Goal: Information Seeking & Learning: Learn about a topic

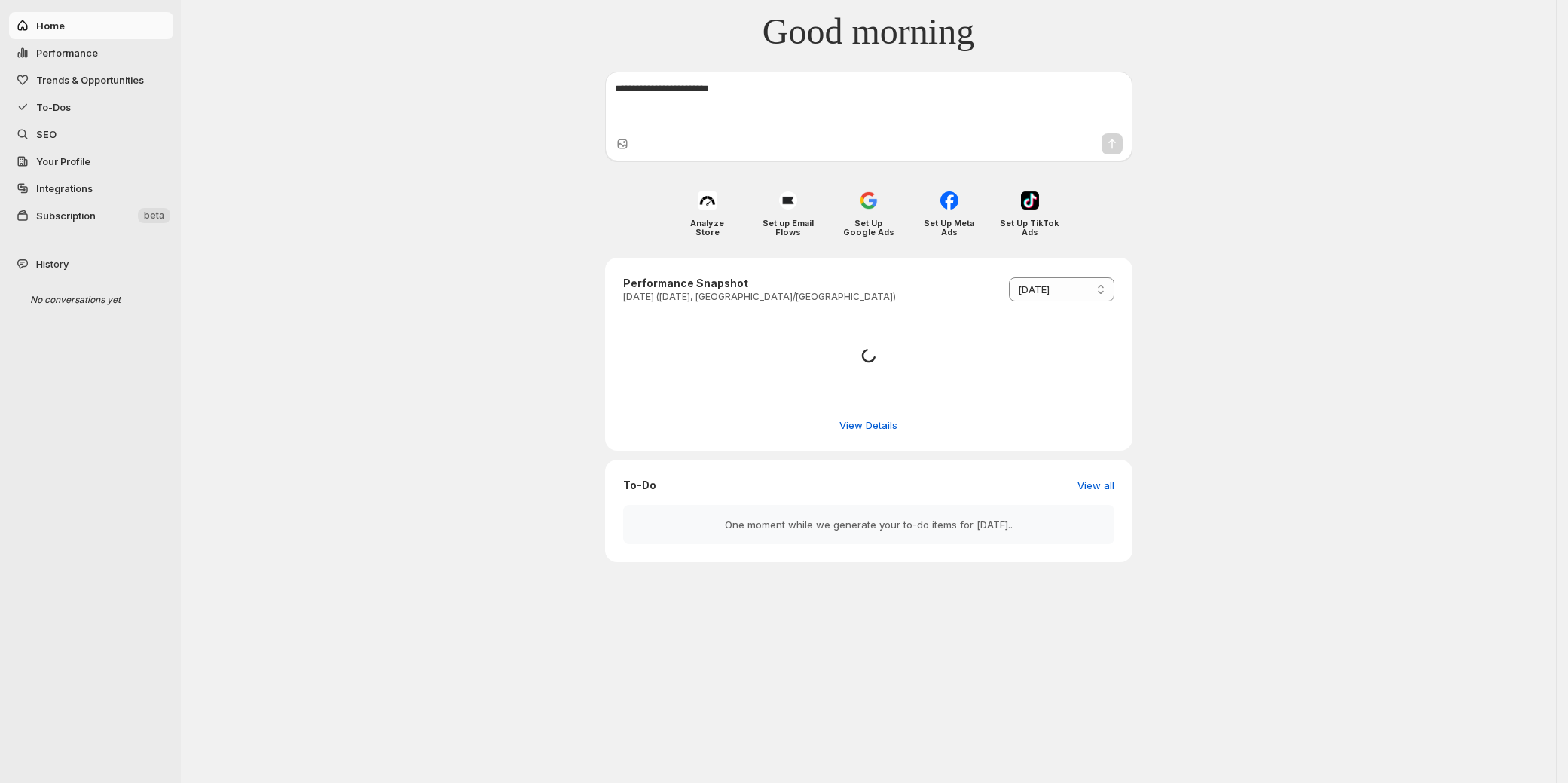
click at [96, 183] on span "Integrations" at bounding box center [103, 189] width 134 height 15
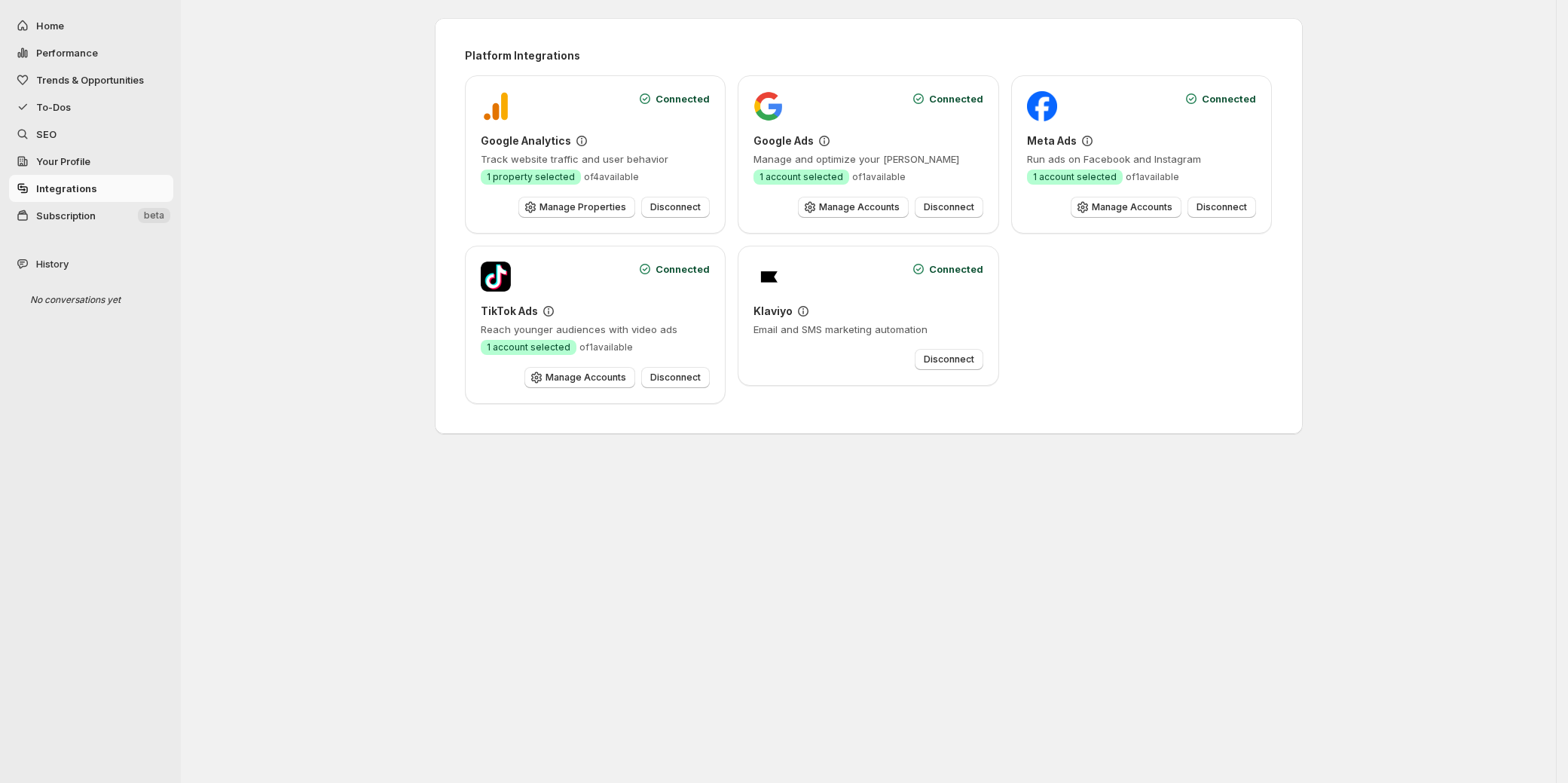
click at [90, 165] on span "Your Profile" at bounding box center [103, 161] width 134 height 15
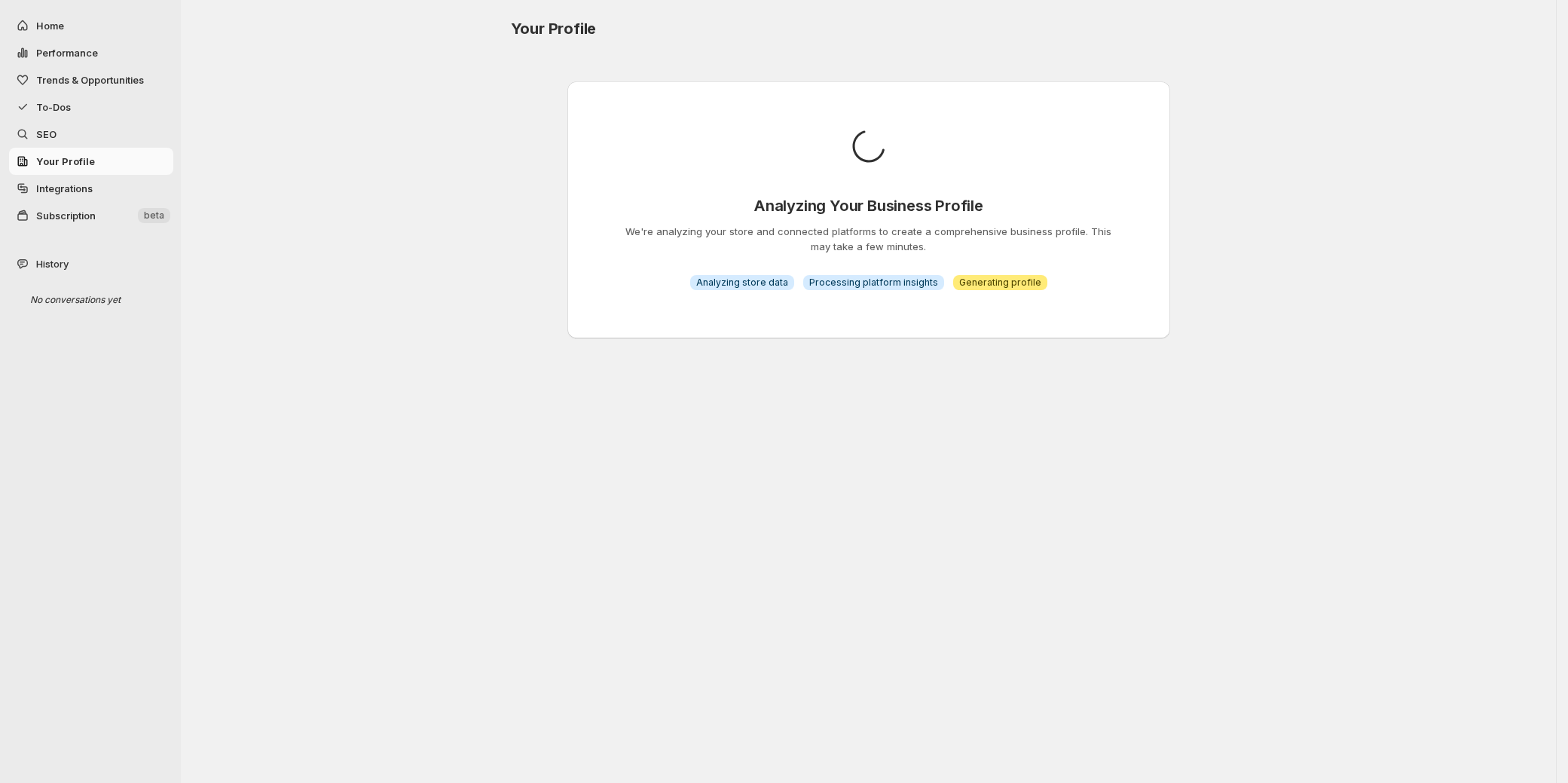
click at [103, 140] on span "SEO" at bounding box center [103, 134] width 134 height 15
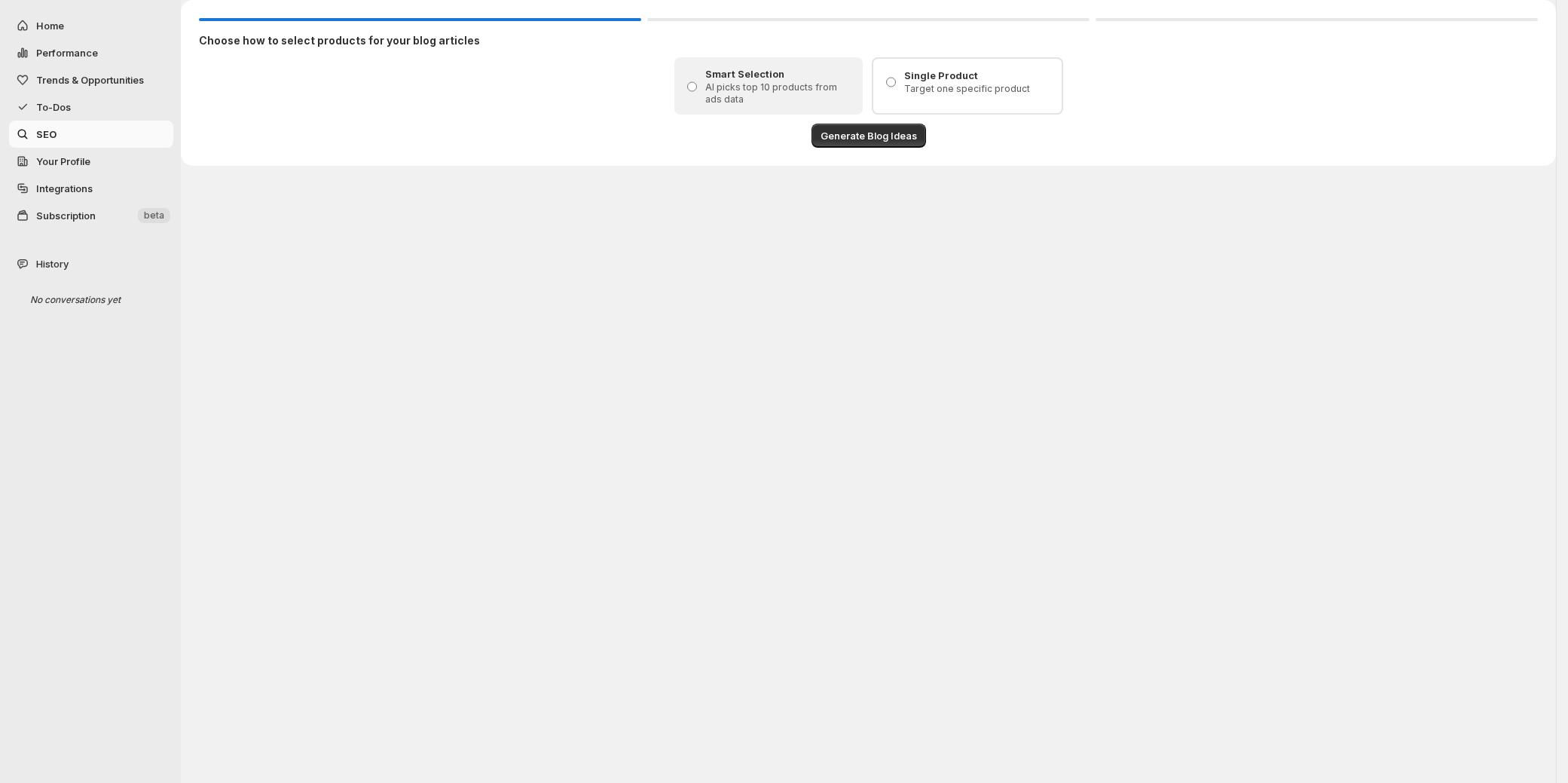
click at [84, 223] on button "Subscription New beta" at bounding box center [91, 215] width 164 height 27
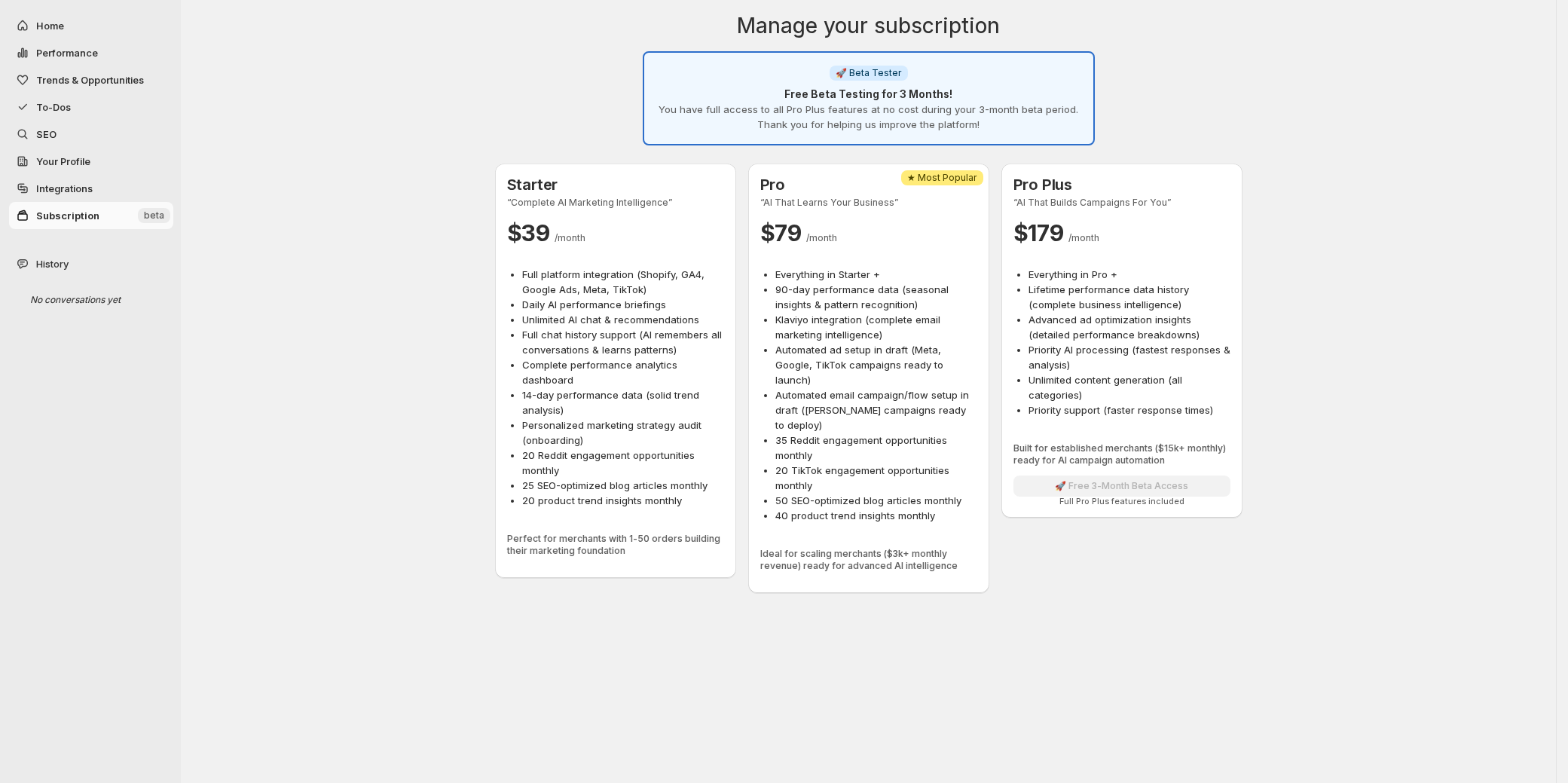
click at [60, 261] on span "History" at bounding box center [52, 263] width 33 height 15
click at [118, 99] on span "To-Dos" at bounding box center [103, 107] width 134 height 15
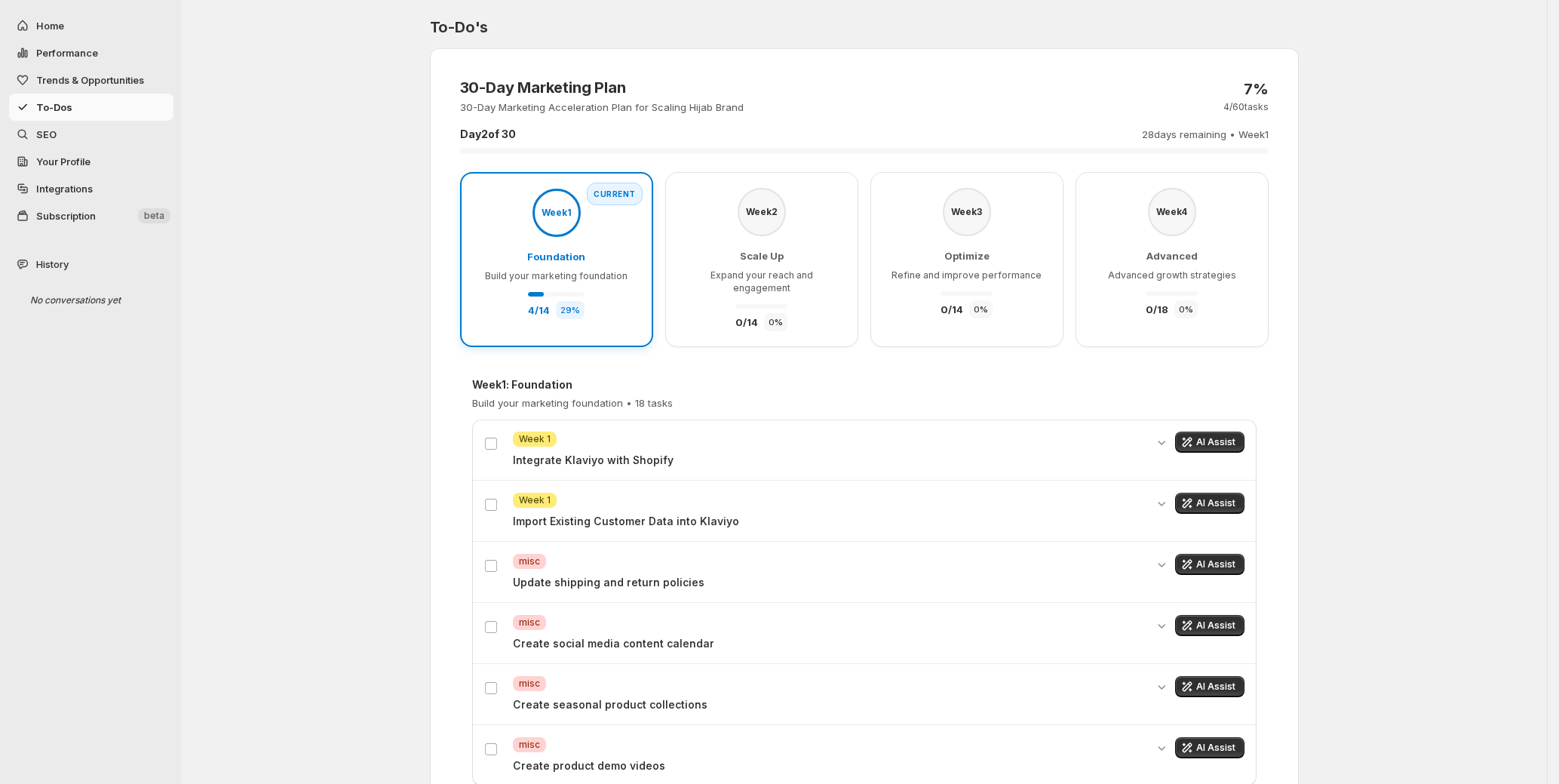
click at [110, 74] on span "Trends & Opportunities" at bounding box center [89, 80] width 108 height 12
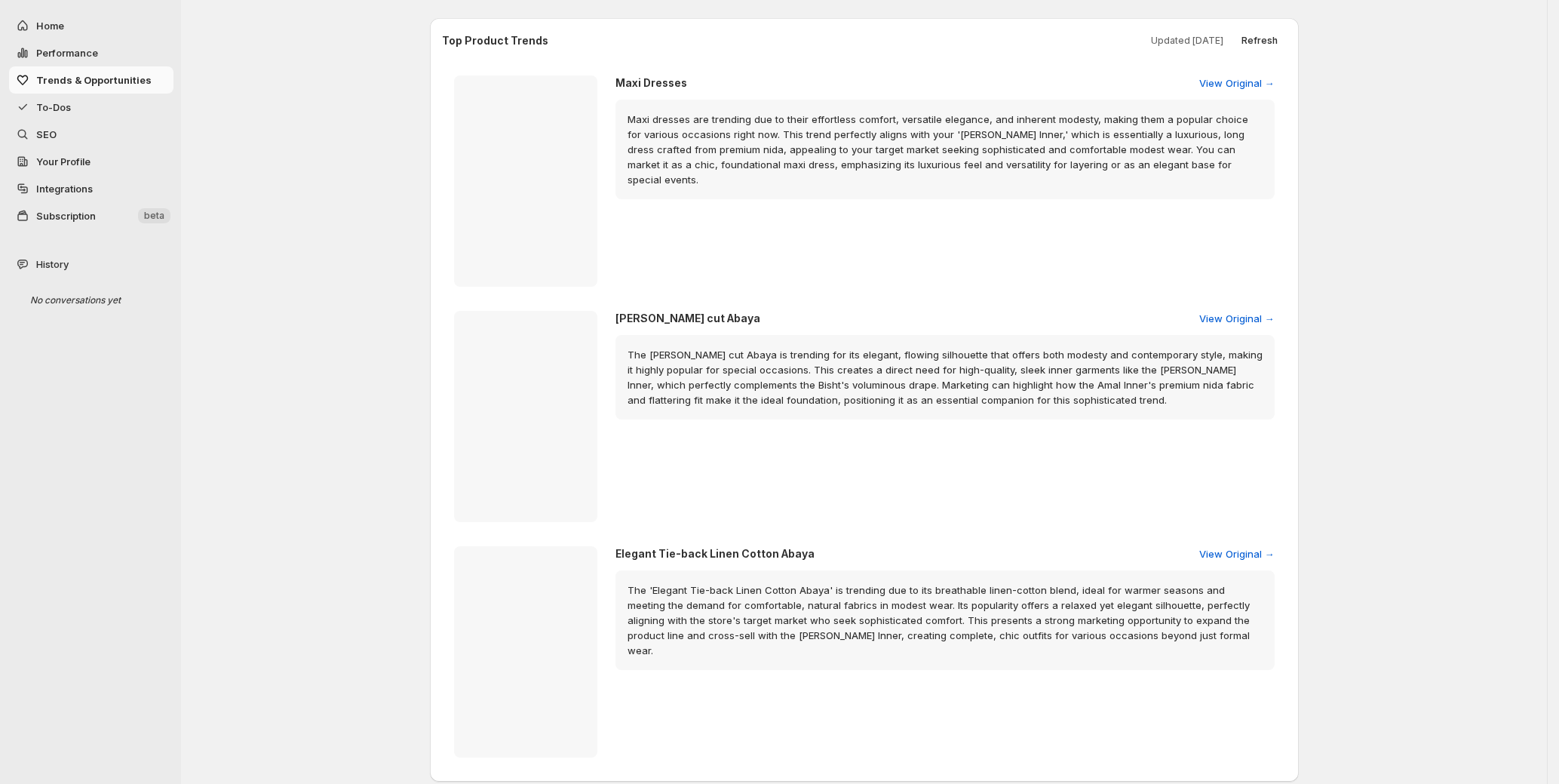
scroll to position [276, 0]
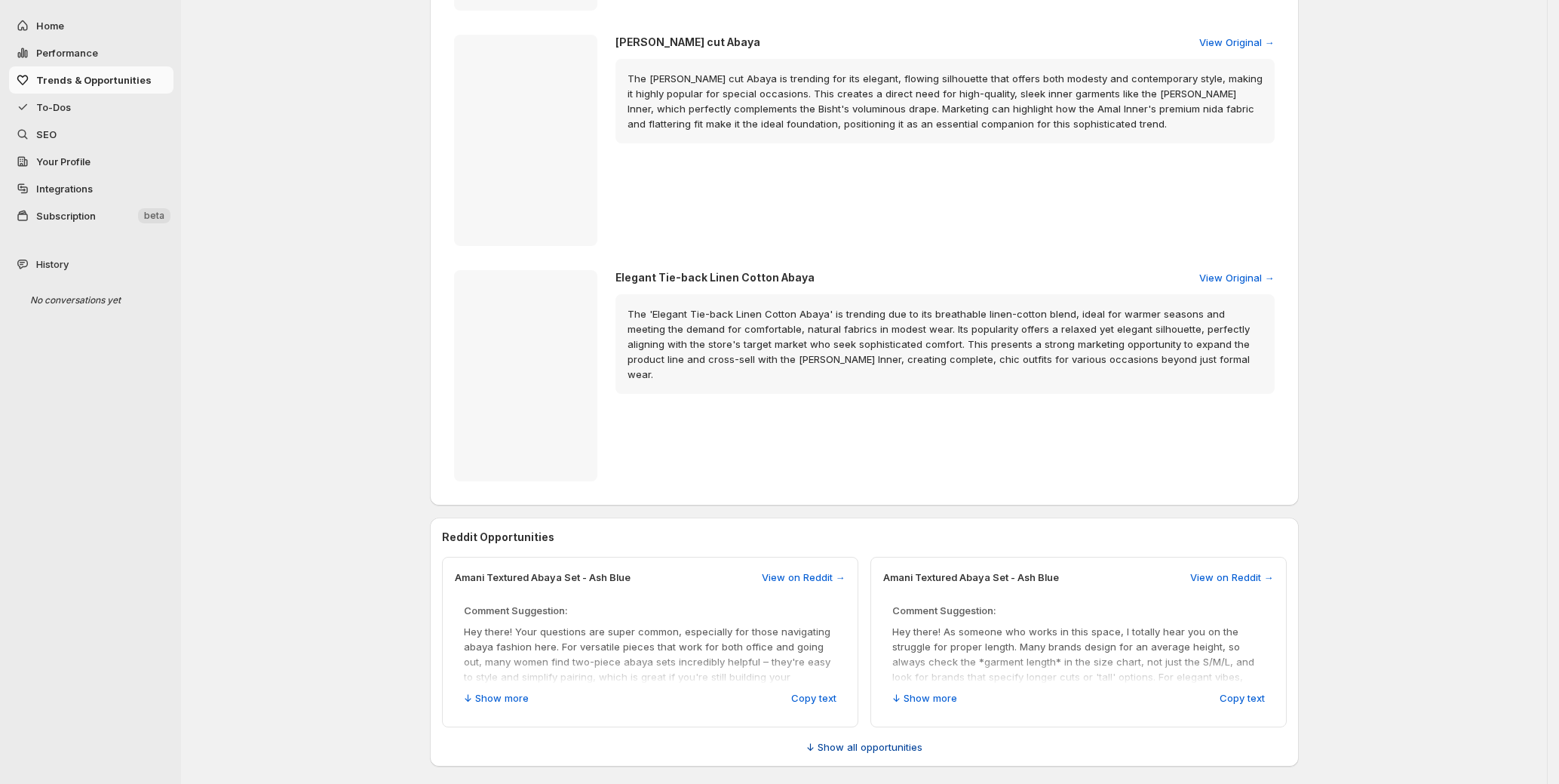
click at [864, 743] on span "↓ Show all opportunities" at bounding box center [864, 746] width 117 height 15
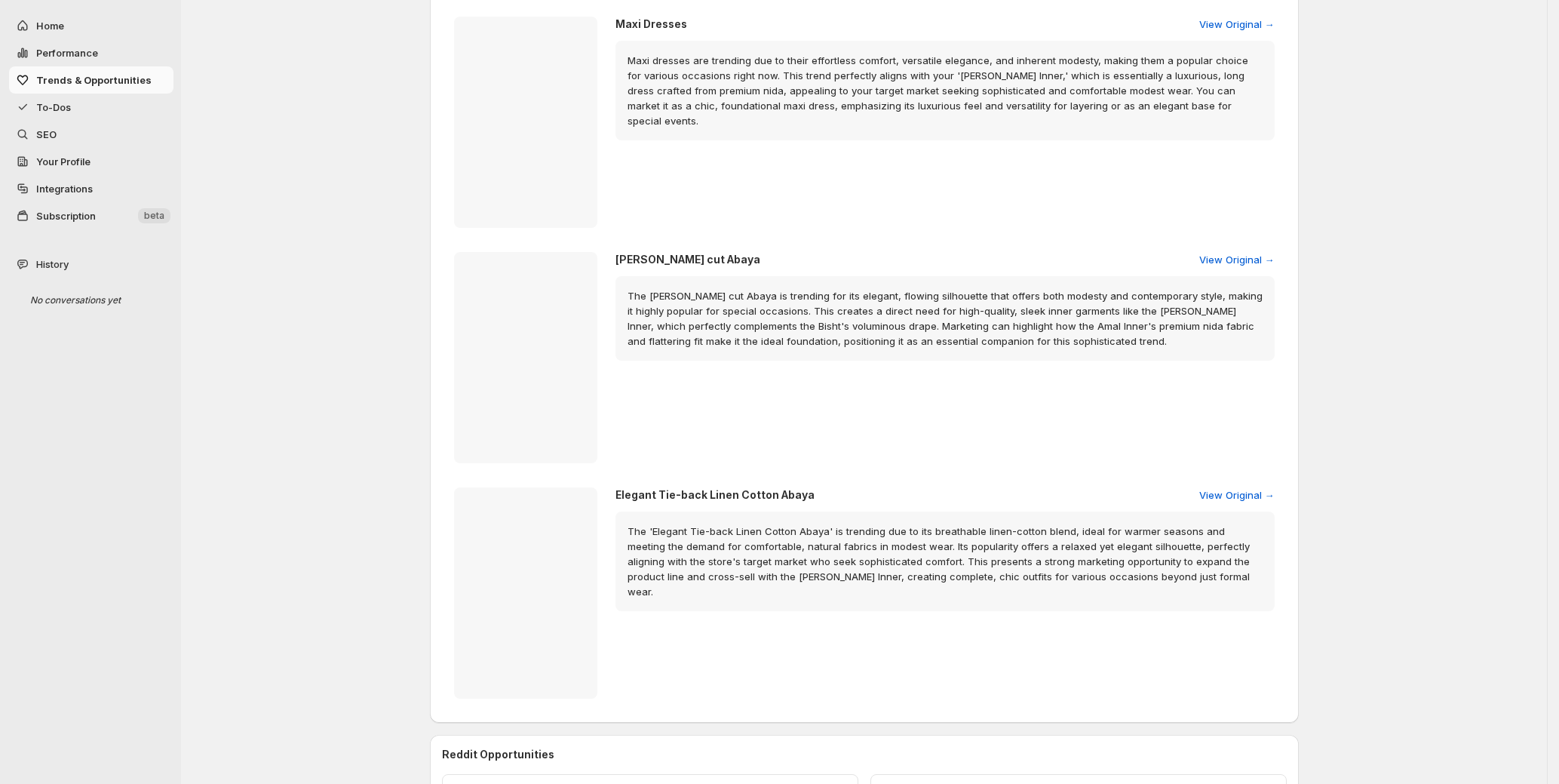
scroll to position [0, 0]
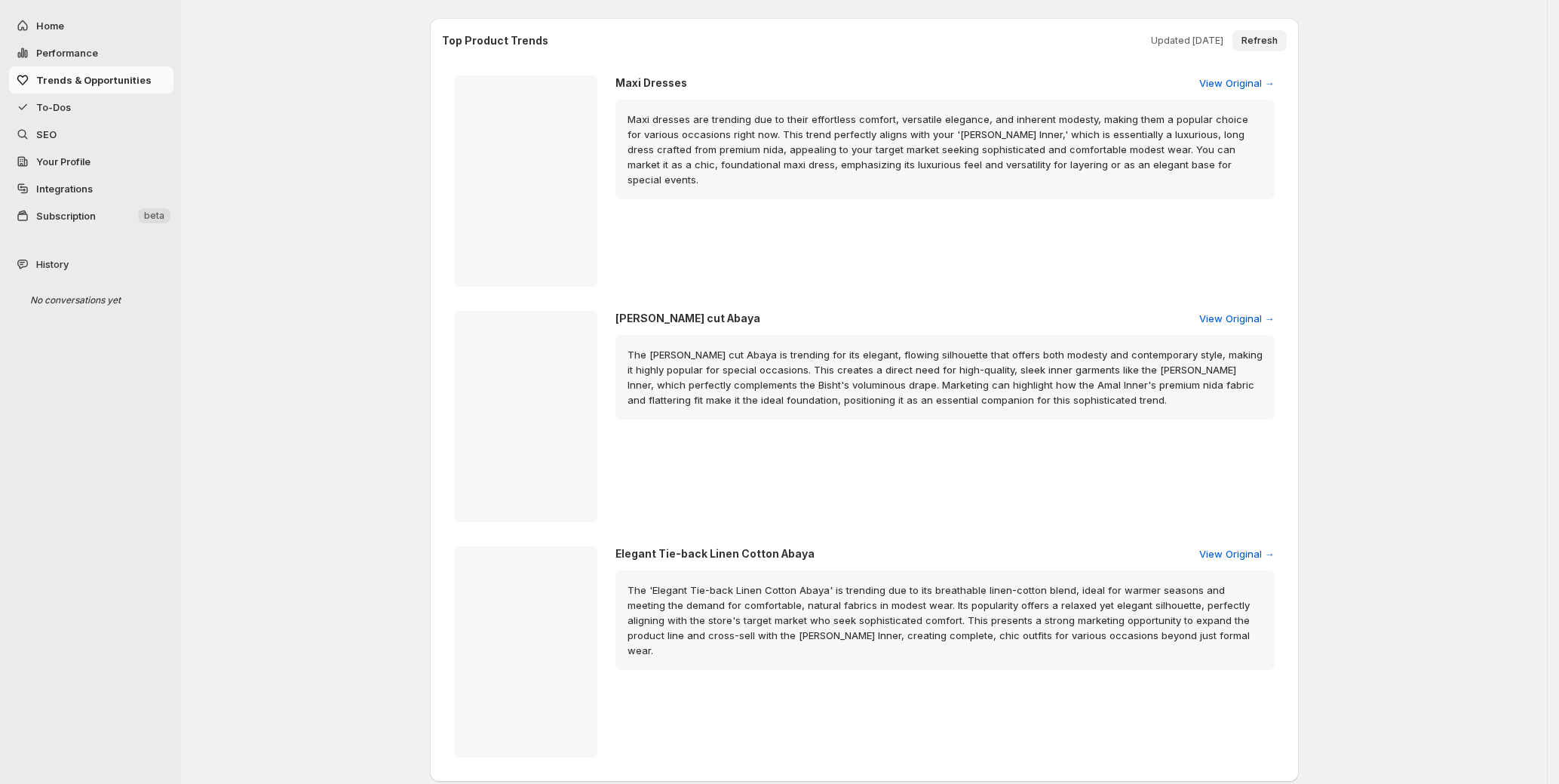
click at [1263, 33] on button "Refresh" at bounding box center [1259, 41] width 54 height 21
click at [76, 31] on span "Home" at bounding box center [103, 25] width 135 height 15
select select "*********"
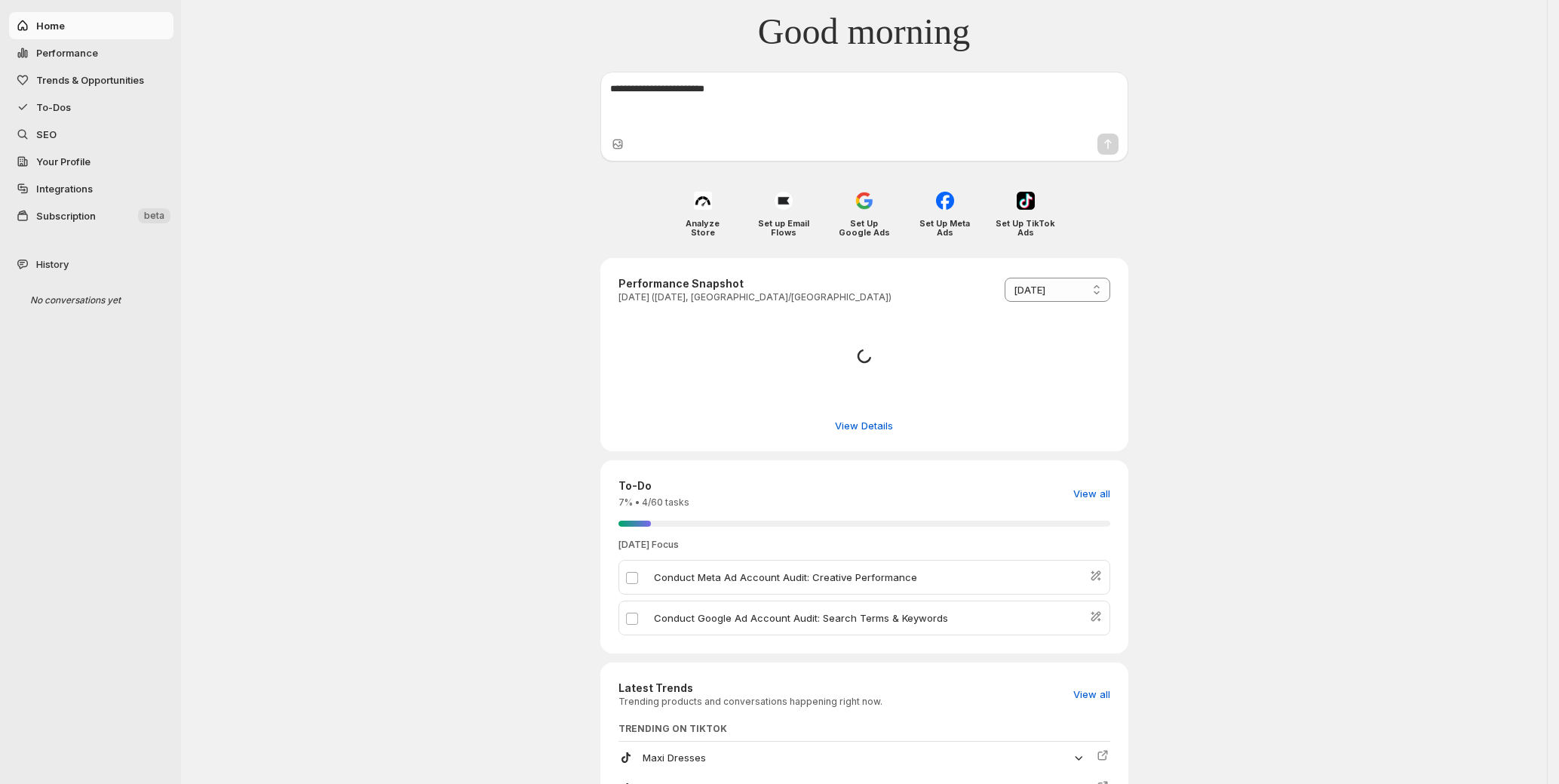
click at [89, 81] on span "Trends & Opportunities" at bounding box center [89, 80] width 108 height 12
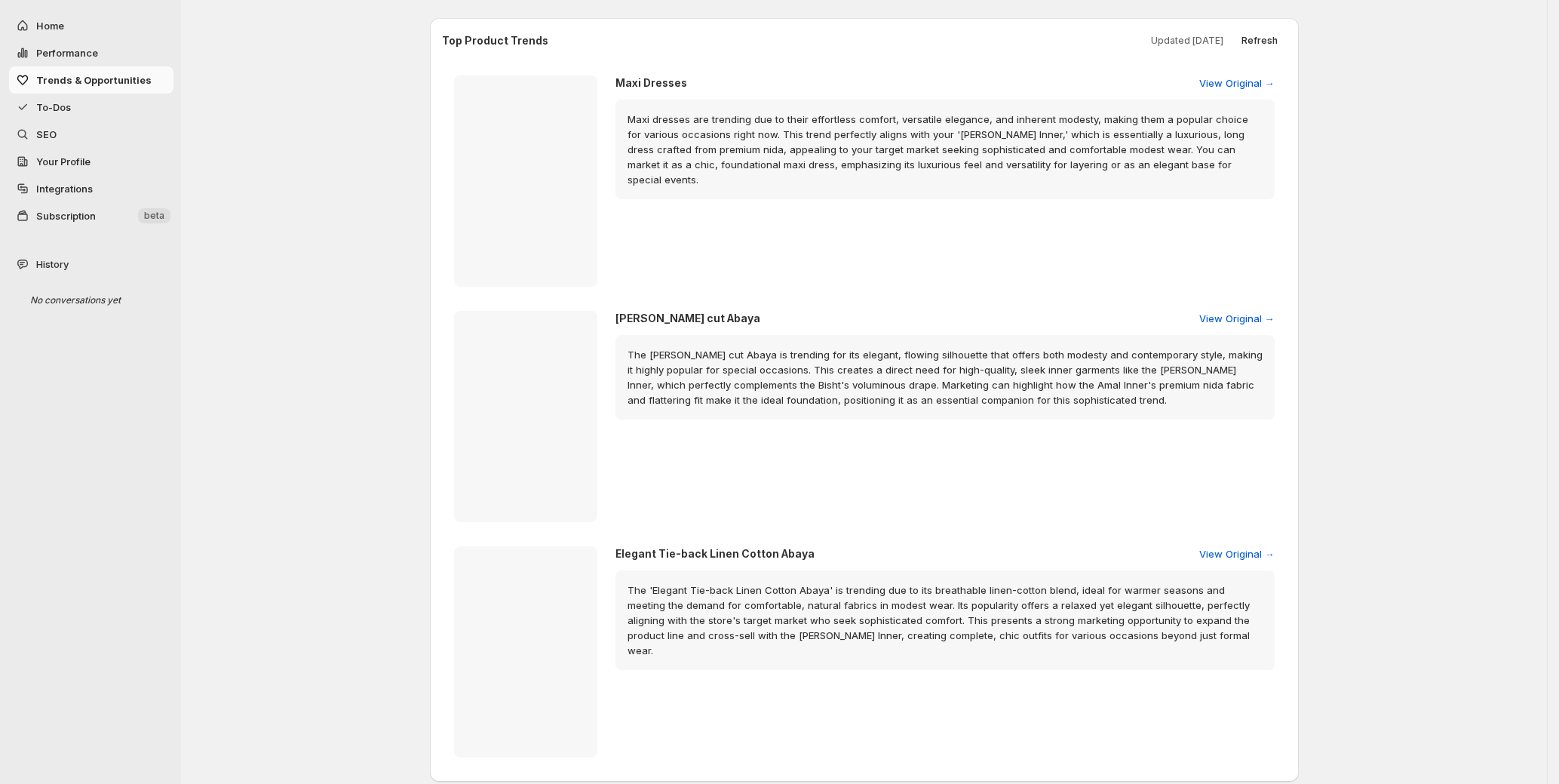
click at [115, 79] on span "Trends & Opportunities" at bounding box center [94, 80] width 116 height 12
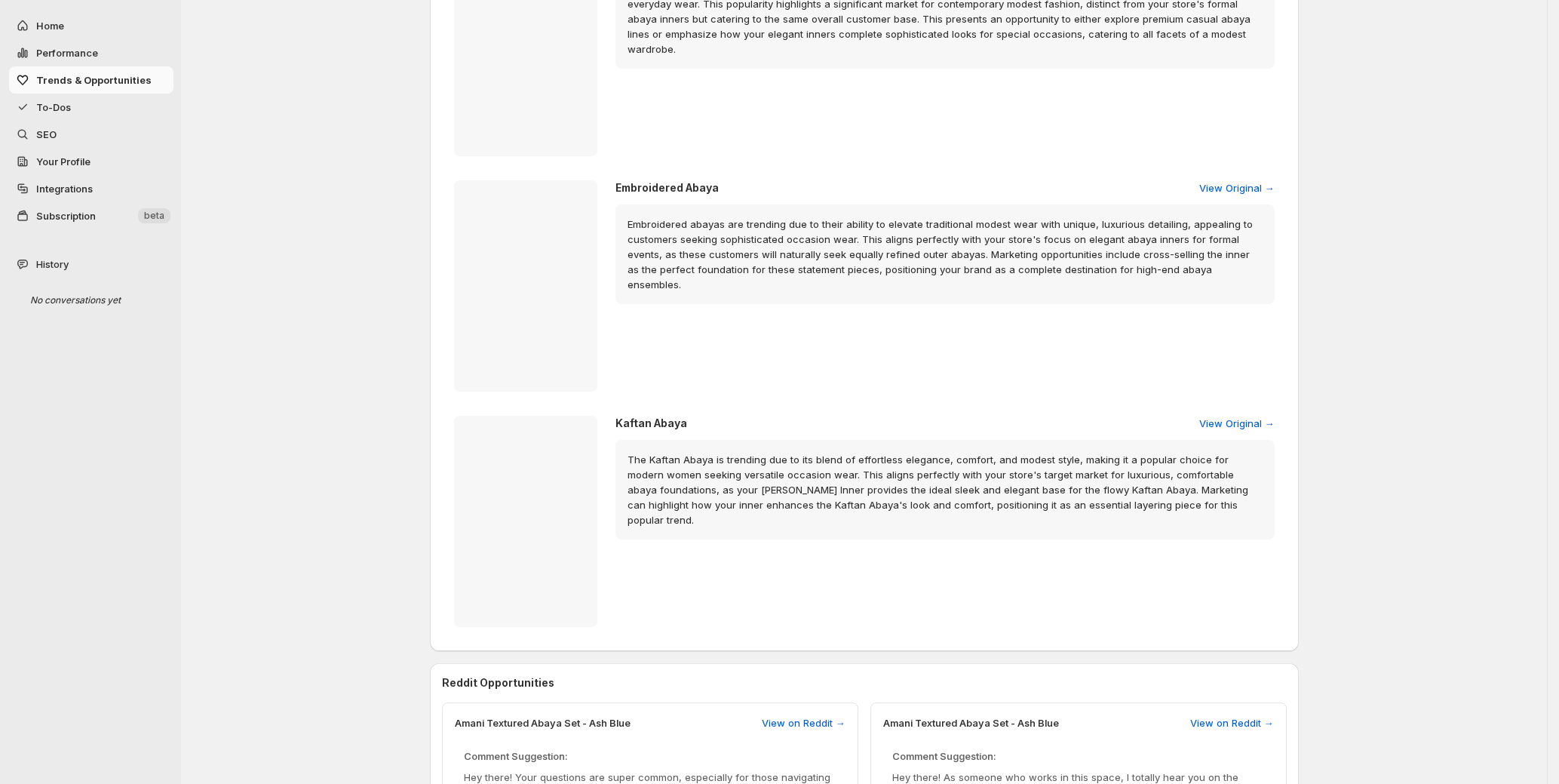
scroll to position [276, 0]
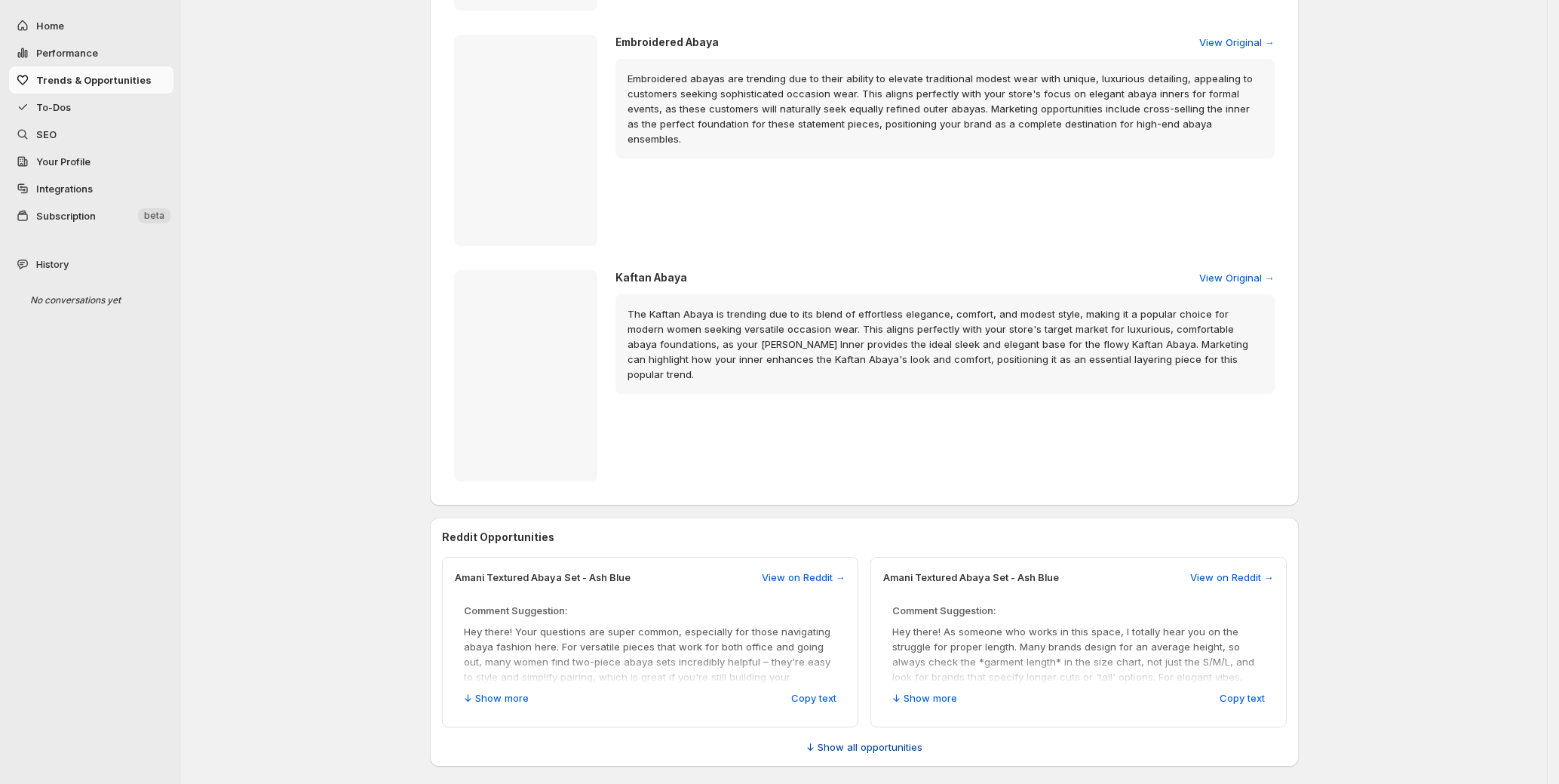
click at [860, 749] on span "↓ Show all opportunities" at bounding box center [864, 746] width 117 height 15
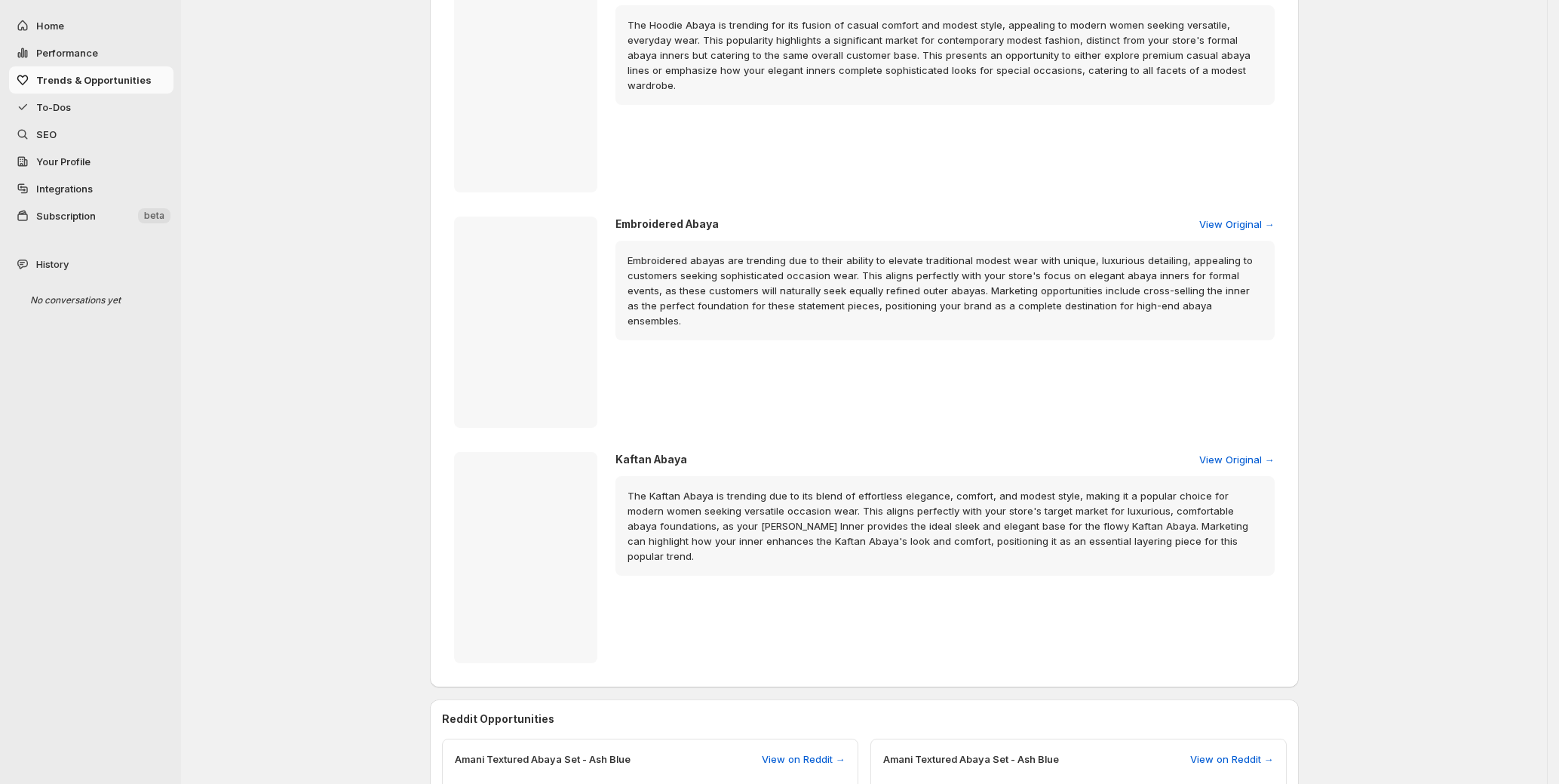
scroll to position [70, 0]
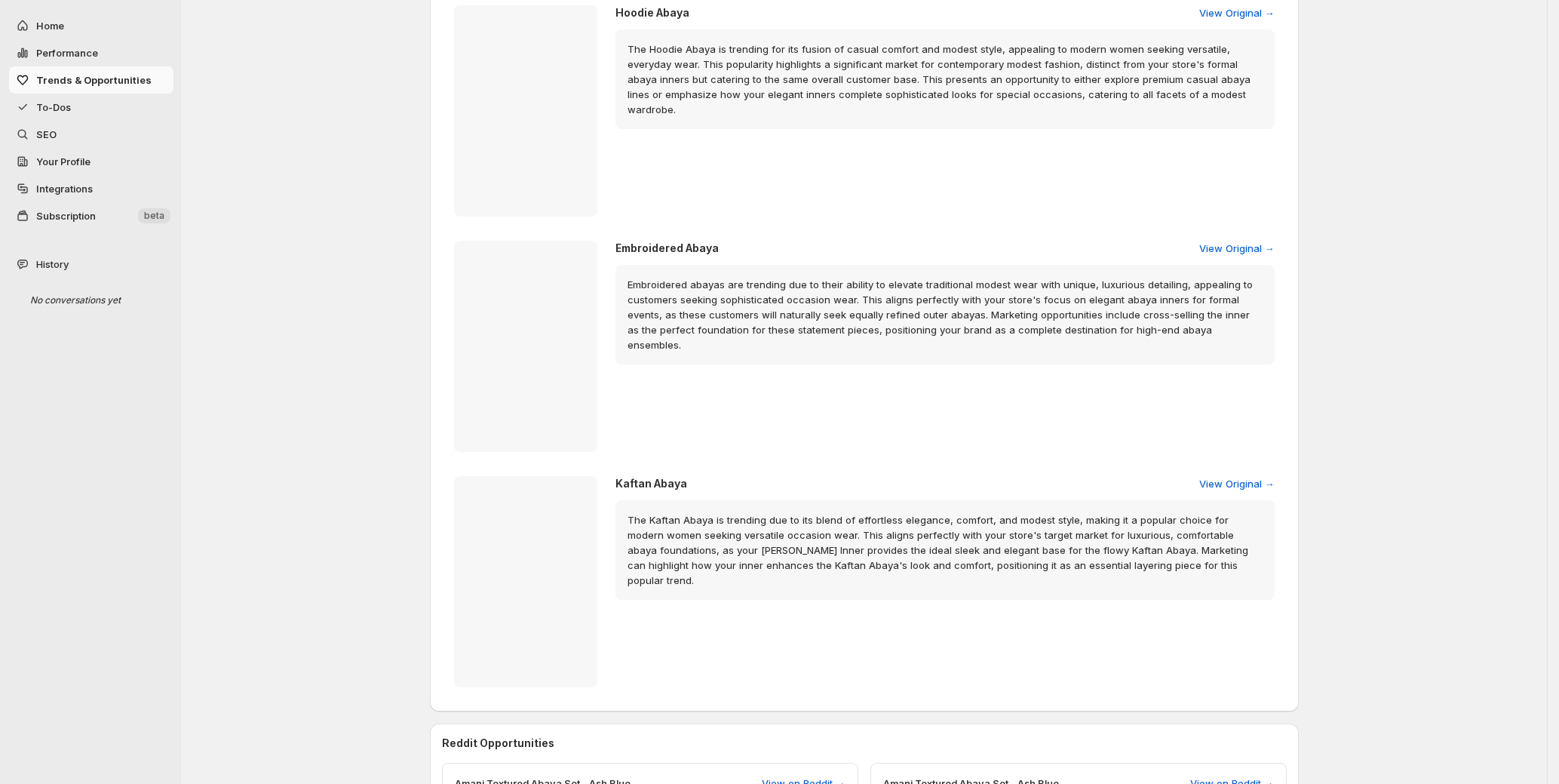
click at [73, 51] on span "Performance" at bounding box center [66, 53] width 62 height 12
select select "**********"
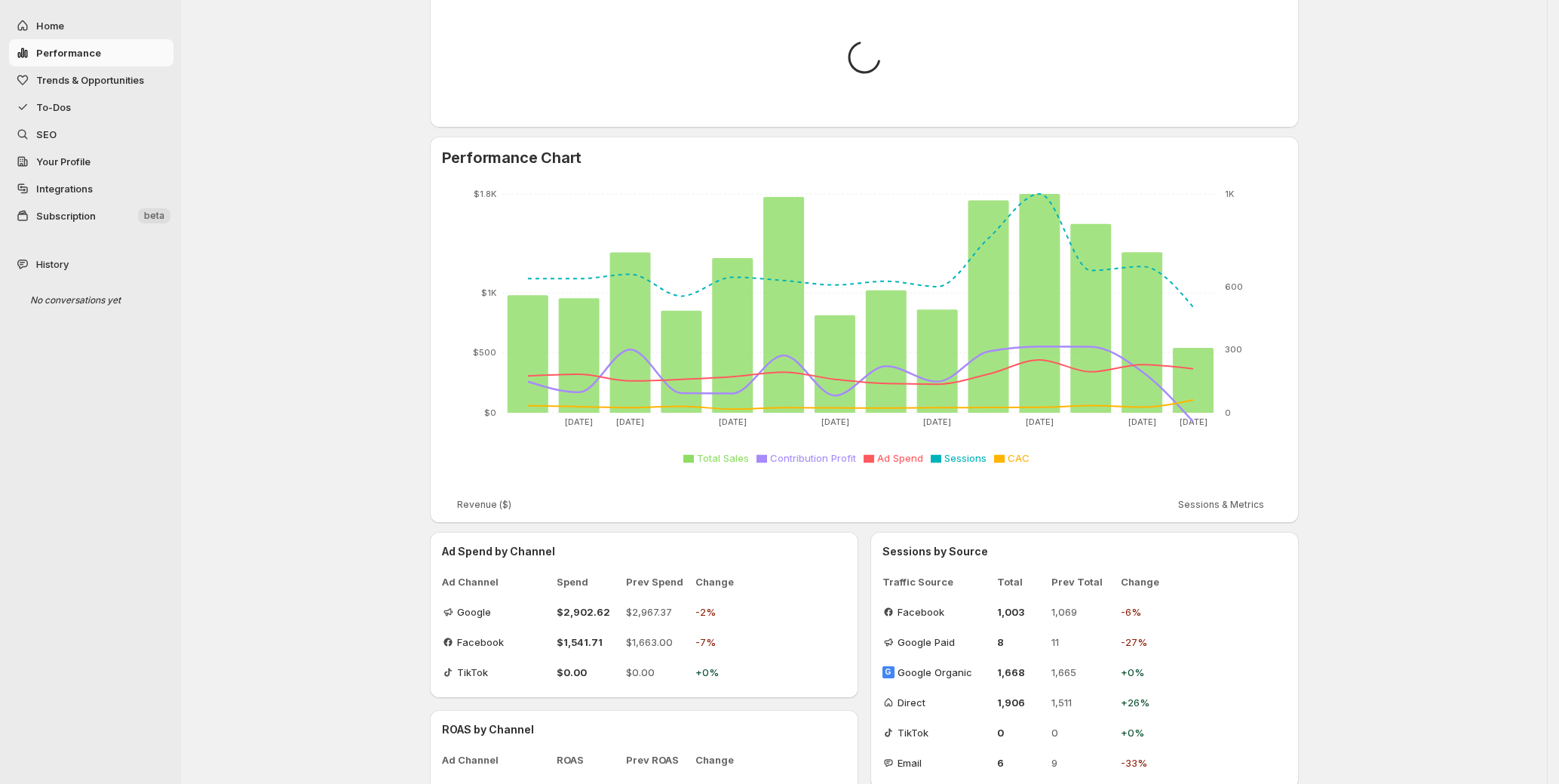
scroll to position [0, 0]
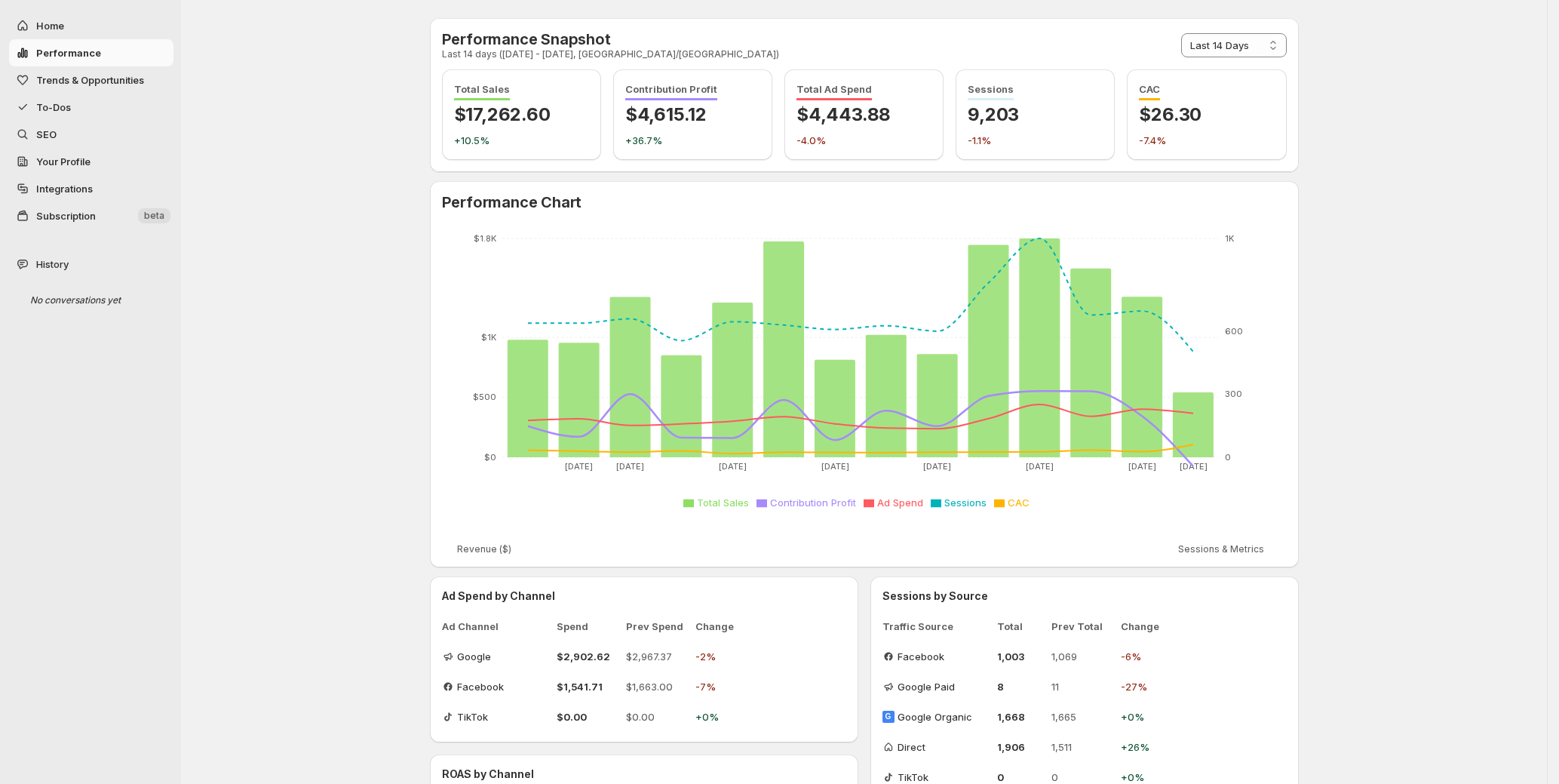
click at [69, 27] on span "Home" at bounding box center [103, 25] width 135 height 15
select select "*********"
